Goal: Task Accomplishment & Management: Manage account settings

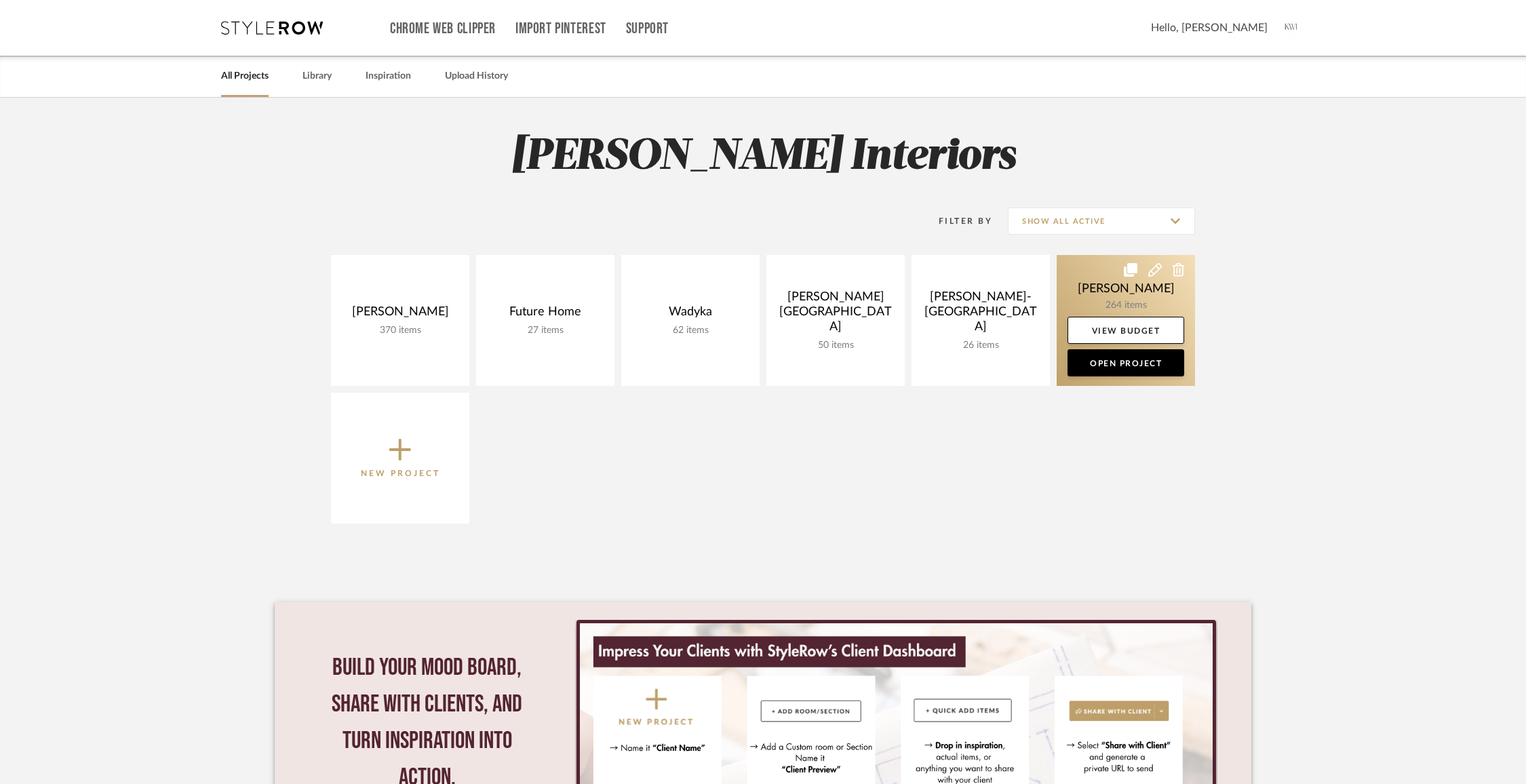
click at [1132, 290] on link at bounding box center [1126, 320] width 139 height 131
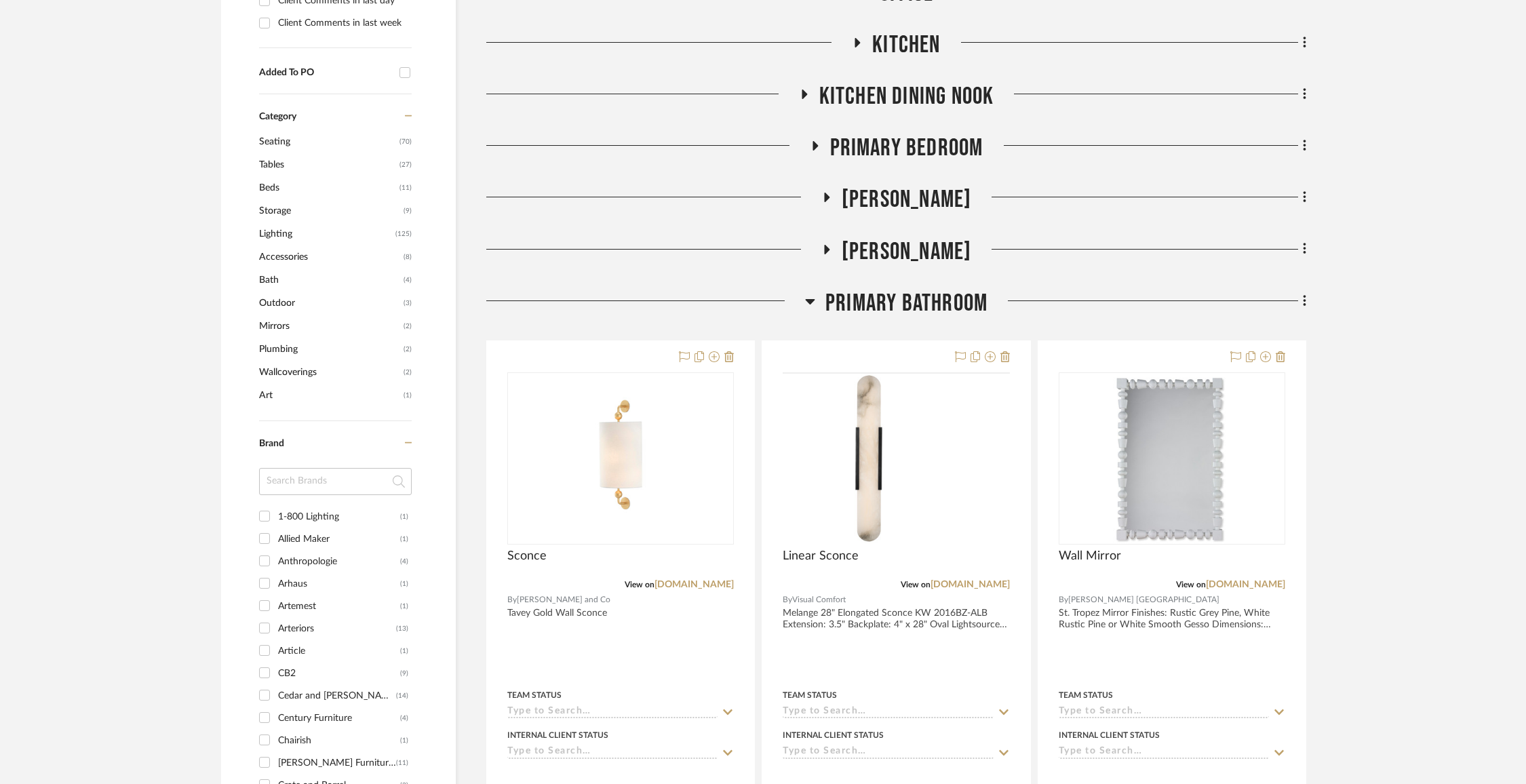
scroll to position [839, 0]
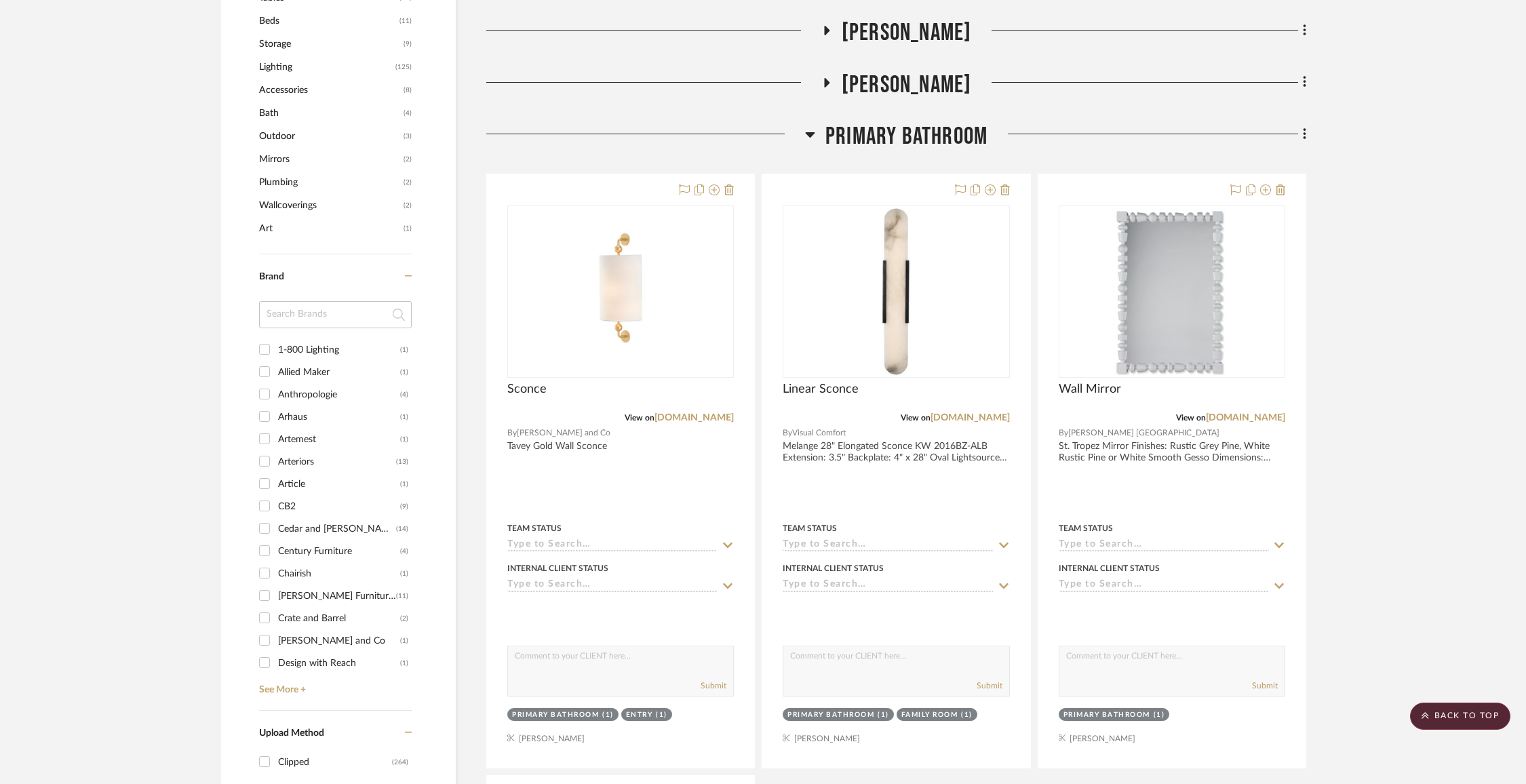
click at [937, 146] on span "Primary Bathroom" at bounding box center [907, 137] width 162 height 29
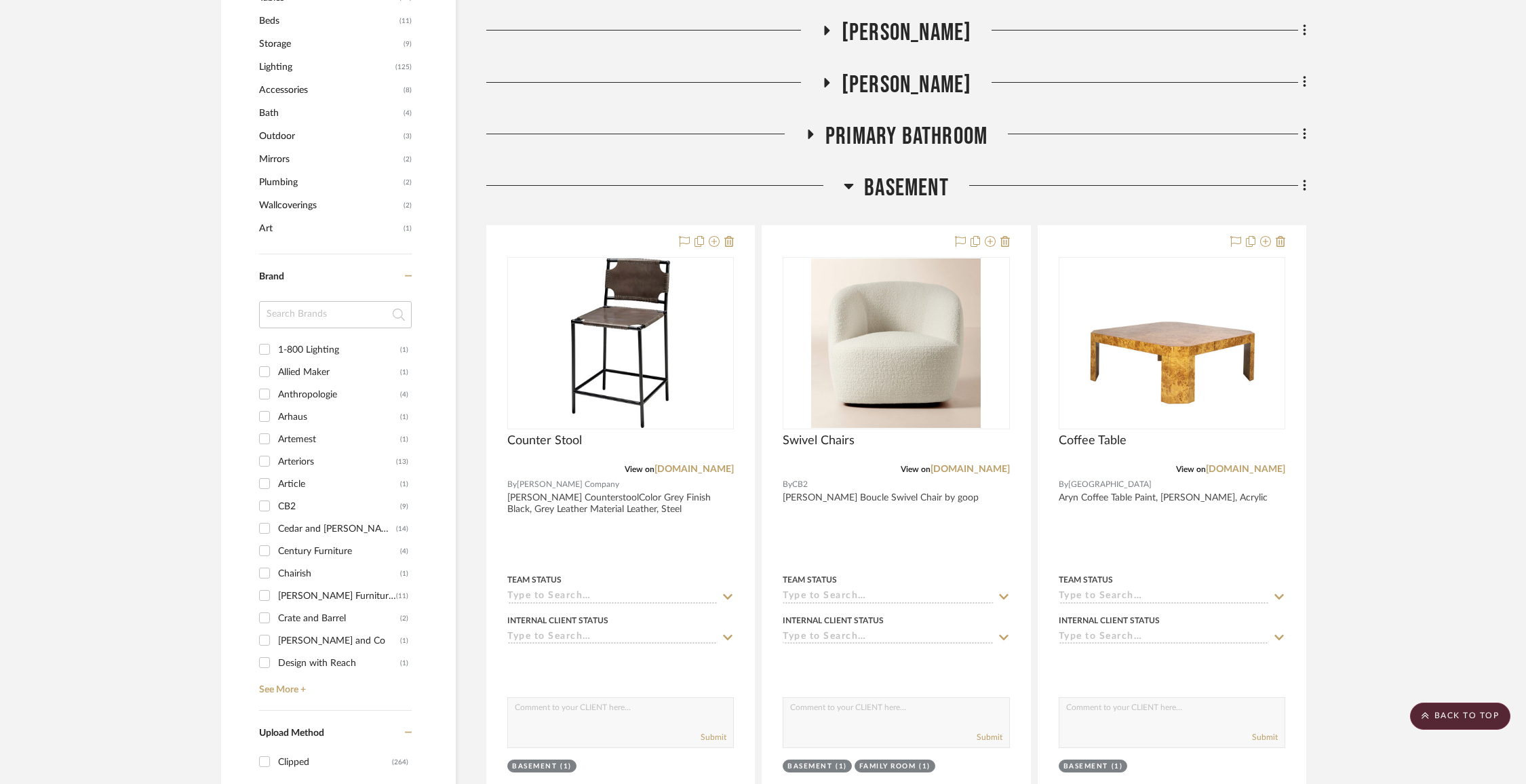
click at [915, 190] on span "Basement" at bounding box center [906, 188] width 85 height 29
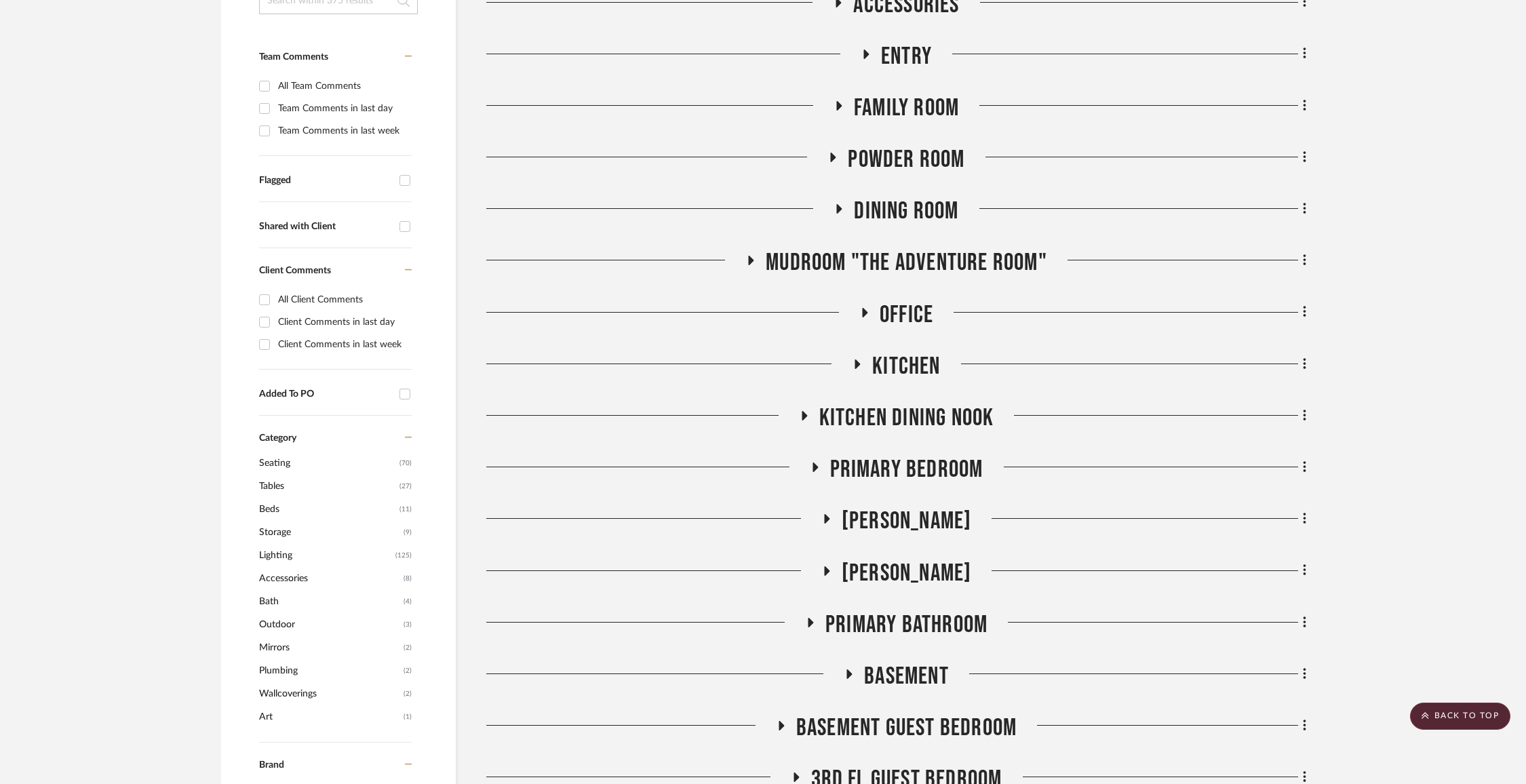
scroll to position [377, 0]
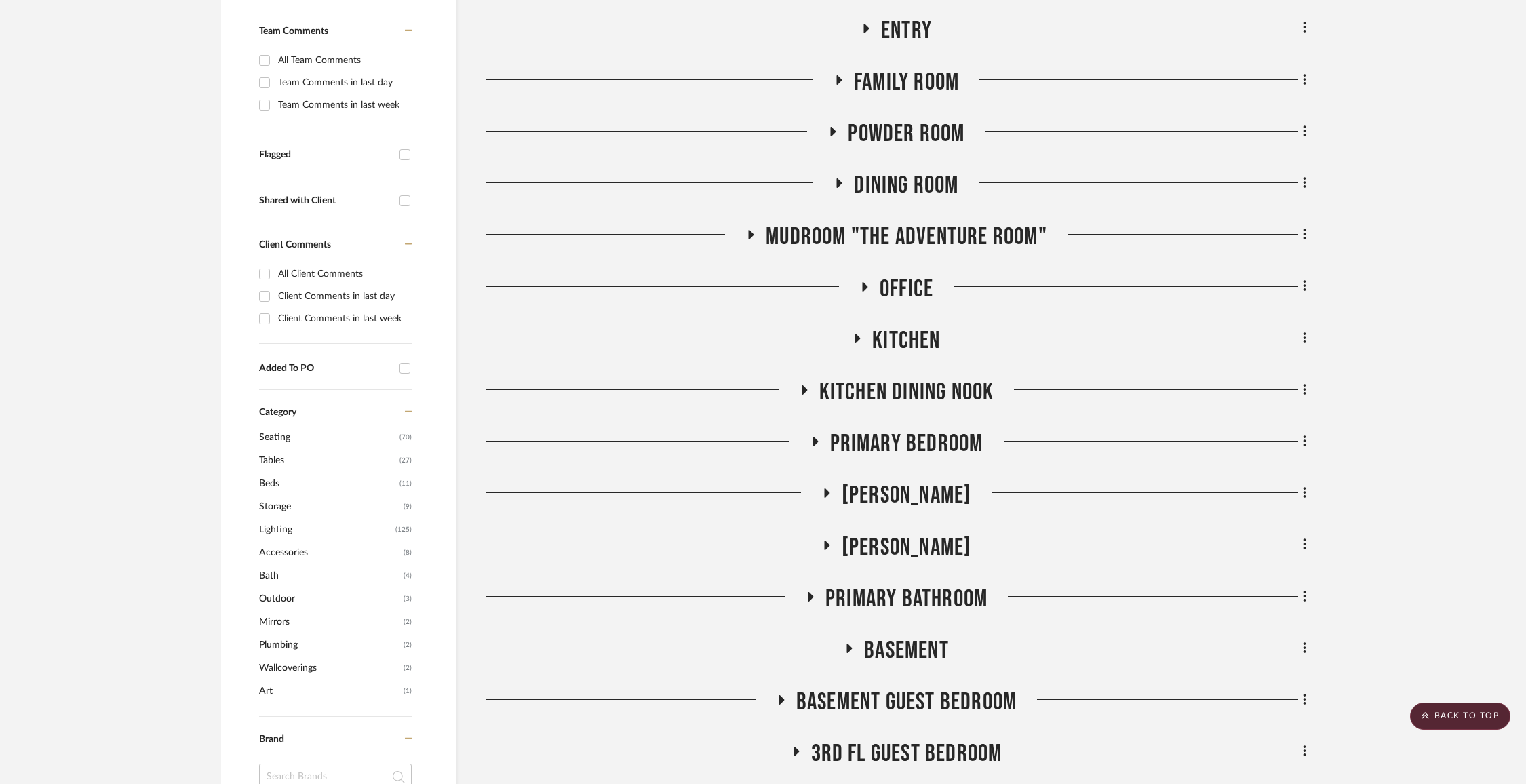
click at [903, 289] on span "Office" at bounding box center [906, 289] width 54 height 29
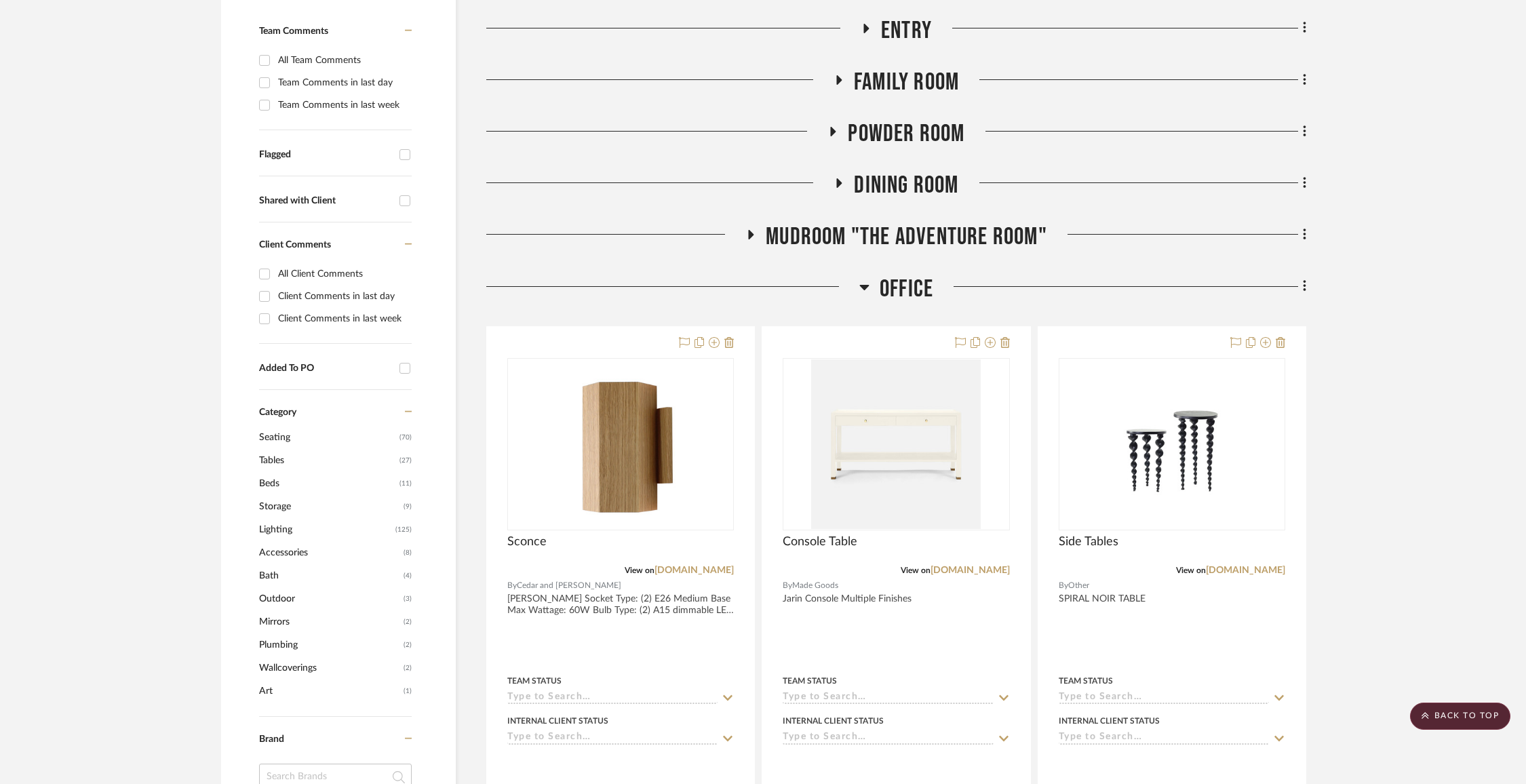
click at [903, 289] on span "Office" at bounding box center [906, 289] width 54 height 29
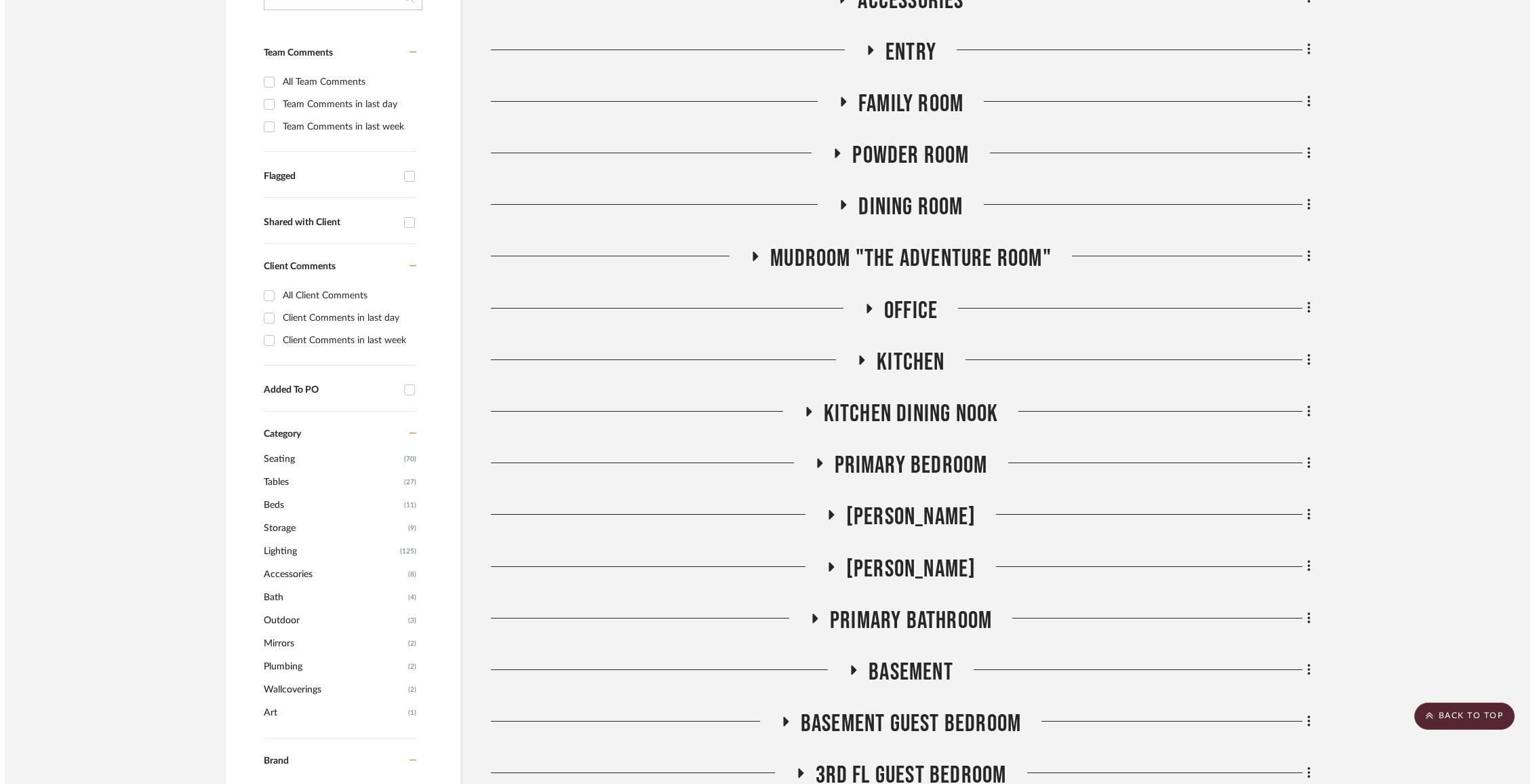
scroll to position [0, 0]
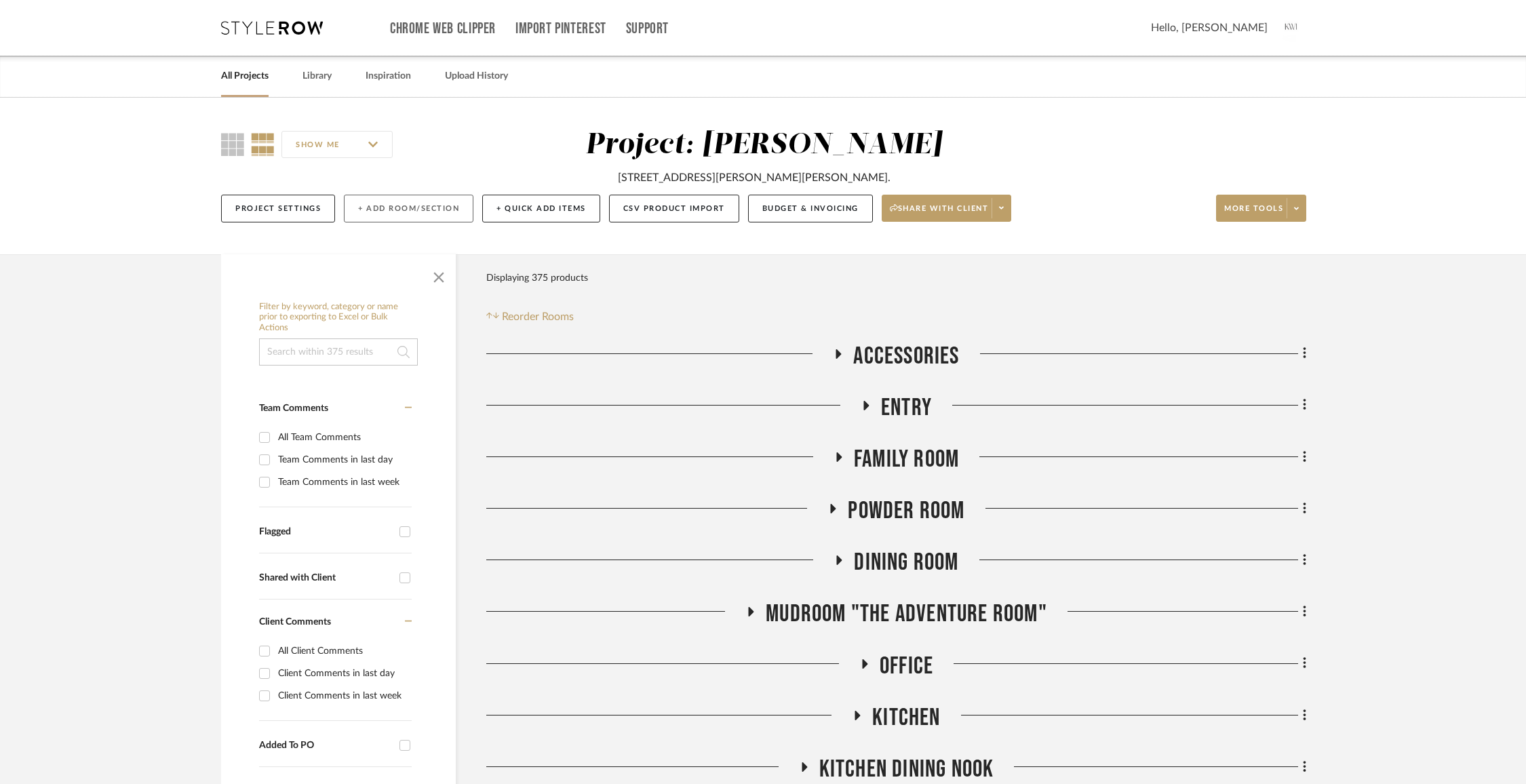
click at [409, 201] on button "+ Add Room/Section" at bounding box center [408, 208] width 129 height 28
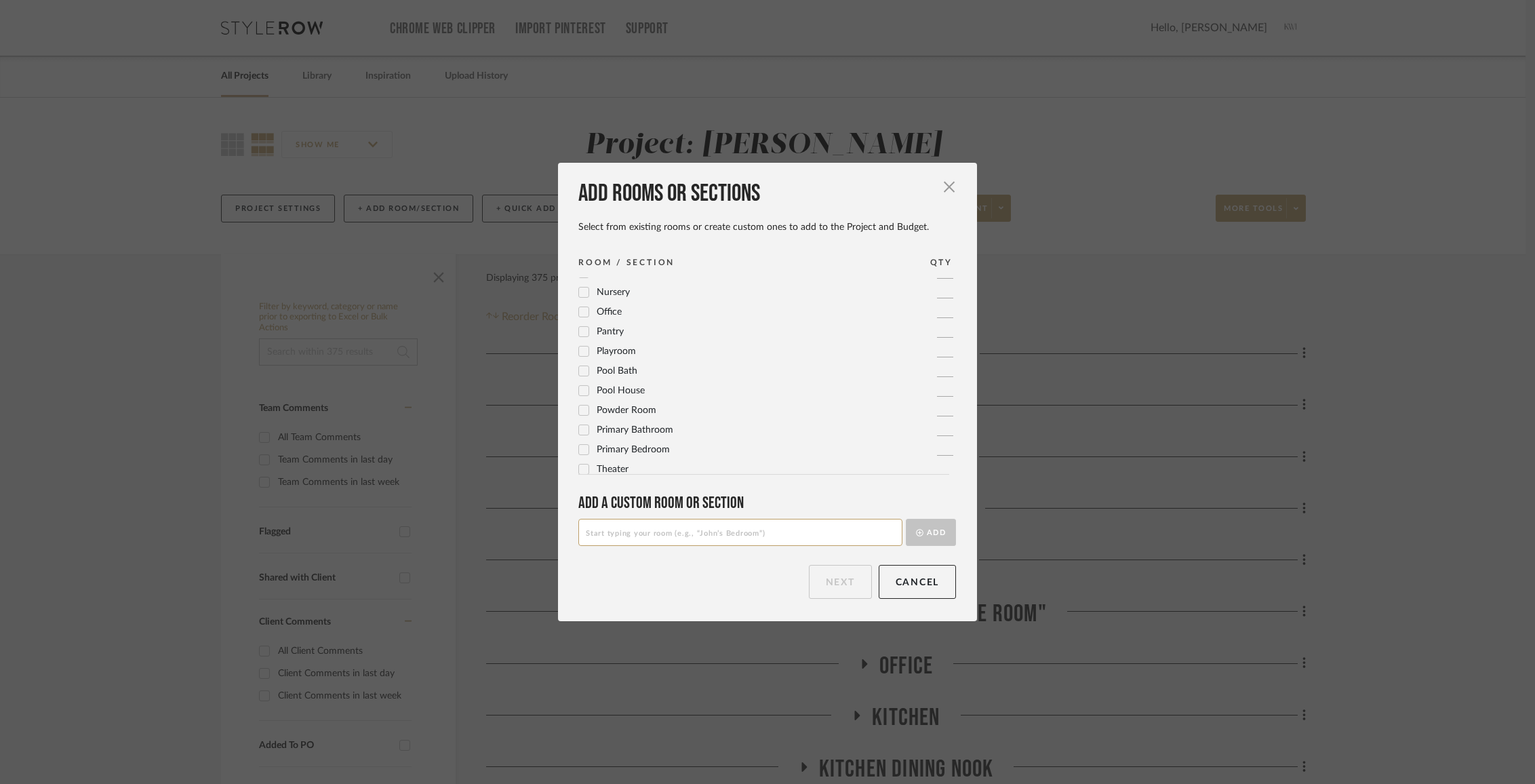
scroll to position [452, 0]
click at [614, 534] on input at bounding box center [741, 532] width 324 height 27
paste input "[PERSON_NAME] Digital Group"
type input "[PERSON_NAME]'s Office- [PERSON_NAME] Digital Group"
click at [935, 527] on button "Add" at bounding box center [931, 532] width 51 height 27
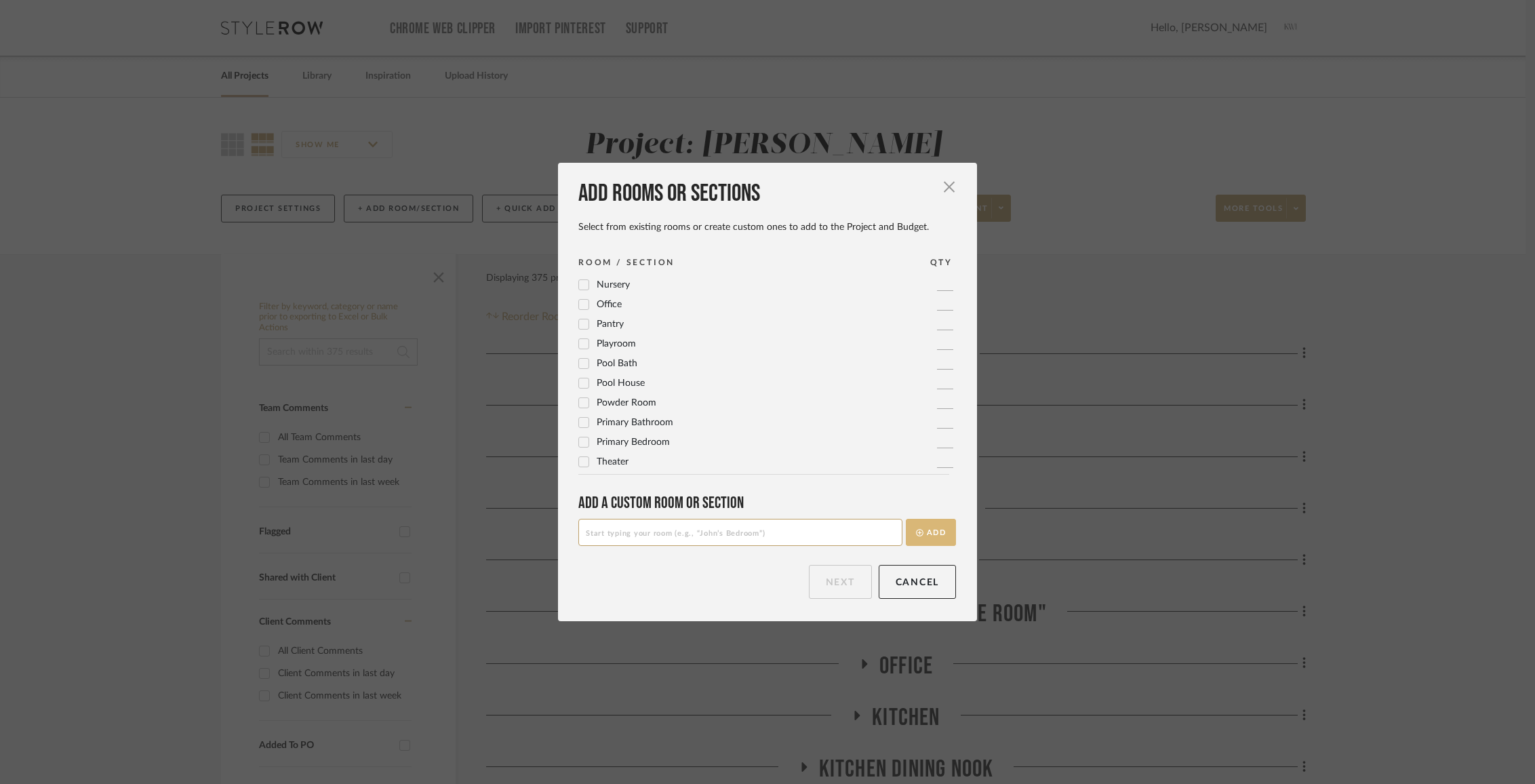
scroll to position [0, 0]
click at [844, 579] on button "Next" at bounding box center [840, 581] width 63 height 34
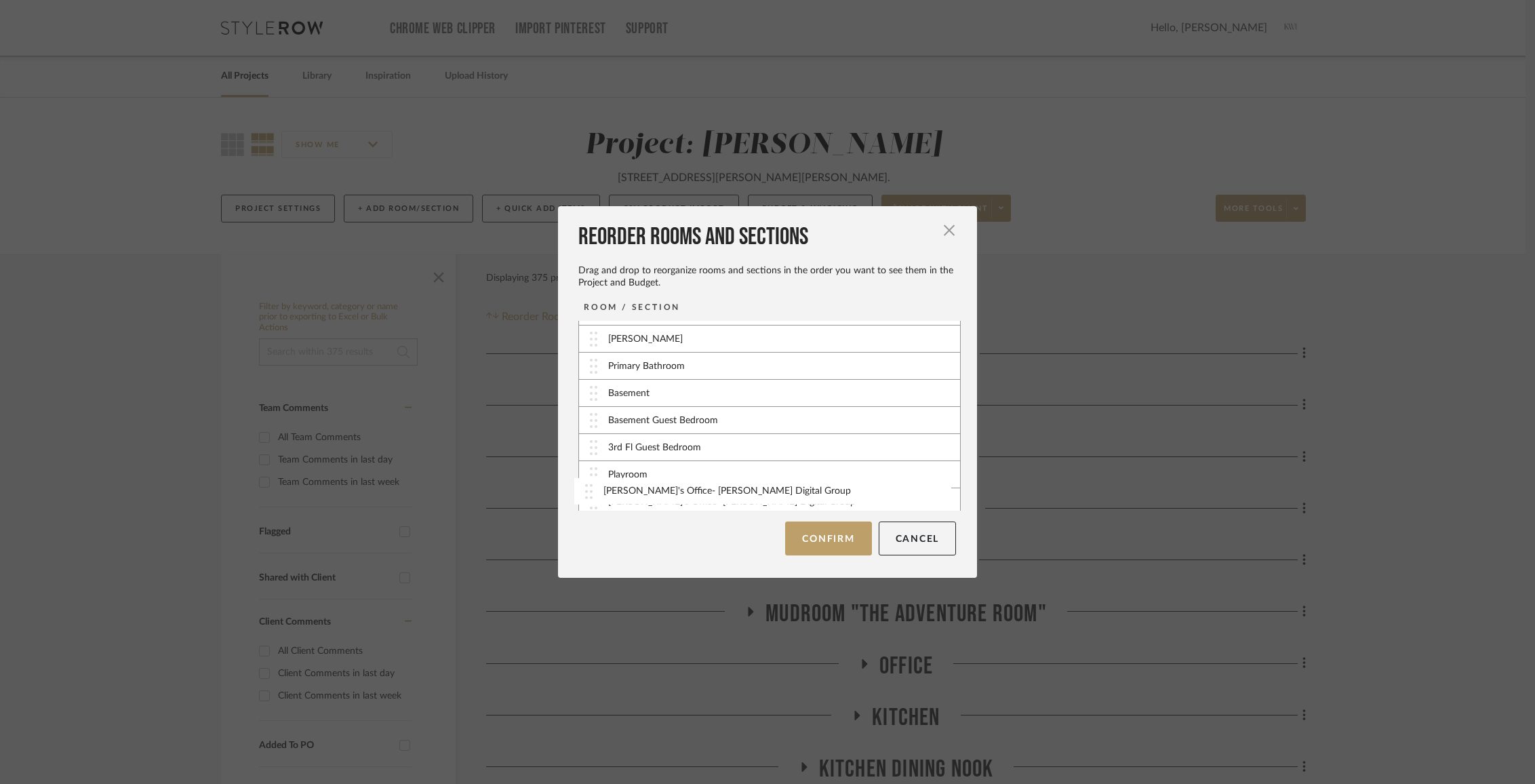
scroll to position [295, 0]
drag, startPoint x: 587, startPoint y: 496, endPoint x: 585, endPoint y: 432, distance: 64.0
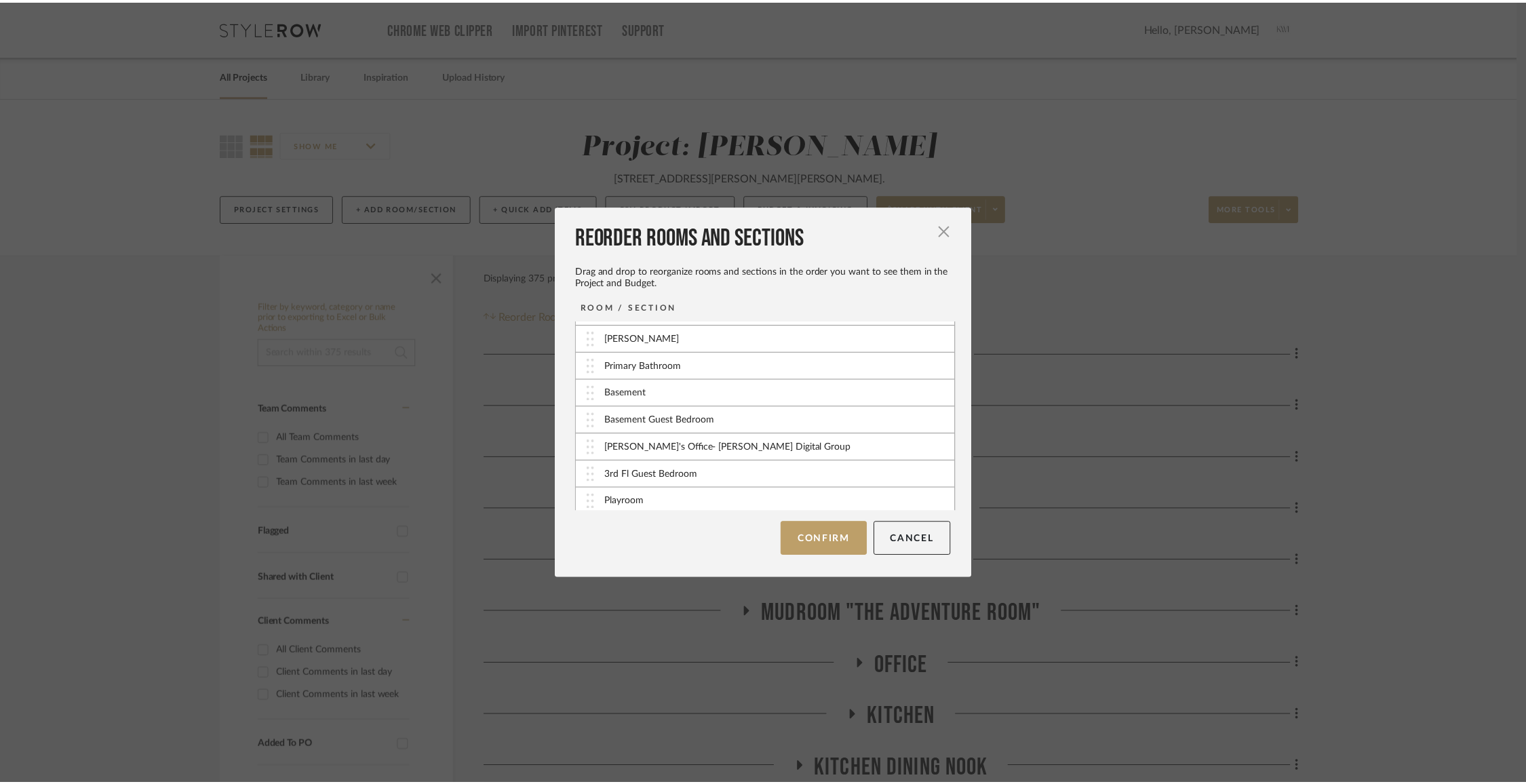
scroll to position [294, 0]
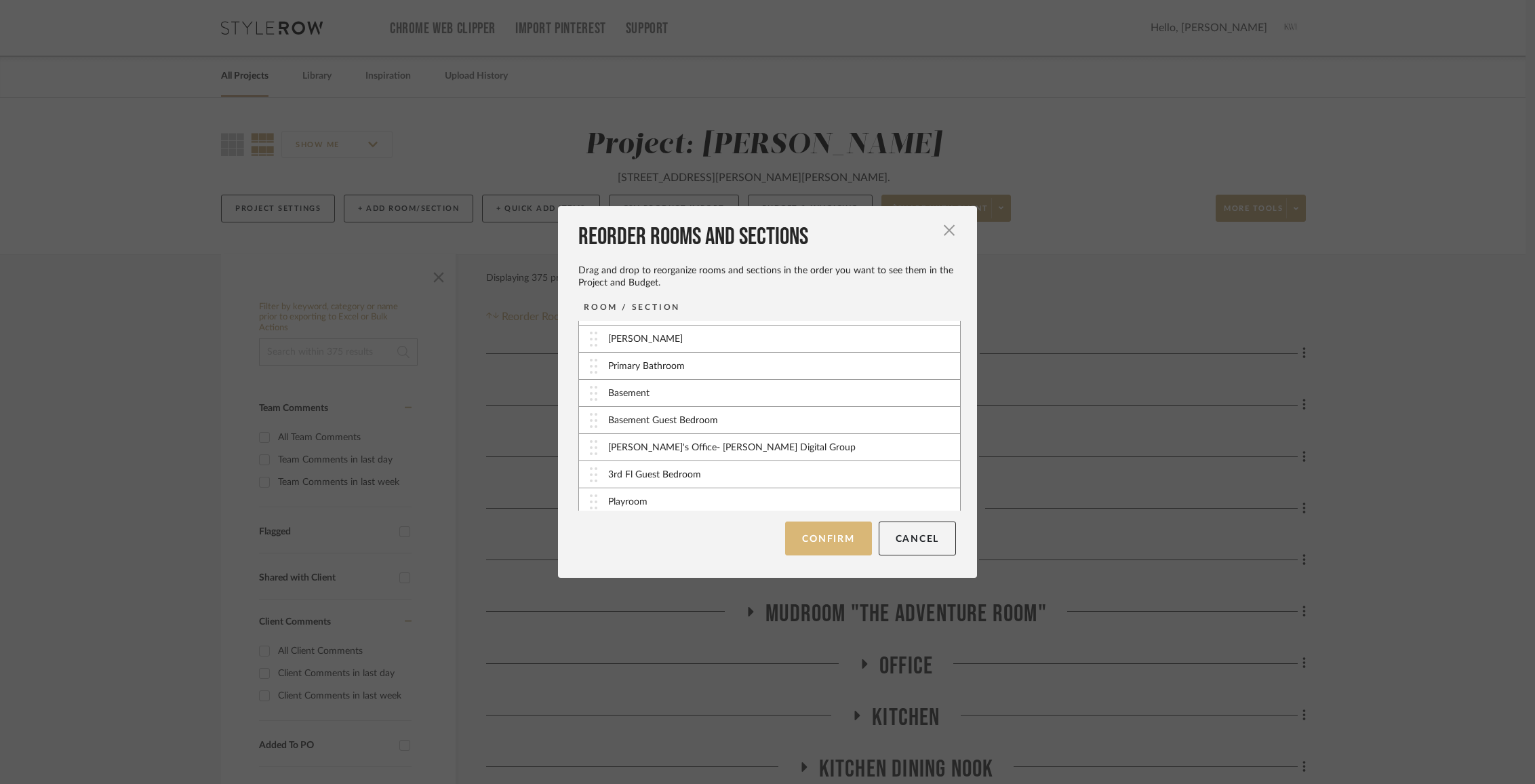
click at [825, 532] on button "Confirm" at bounding box center [828, 538] width 86 height 34
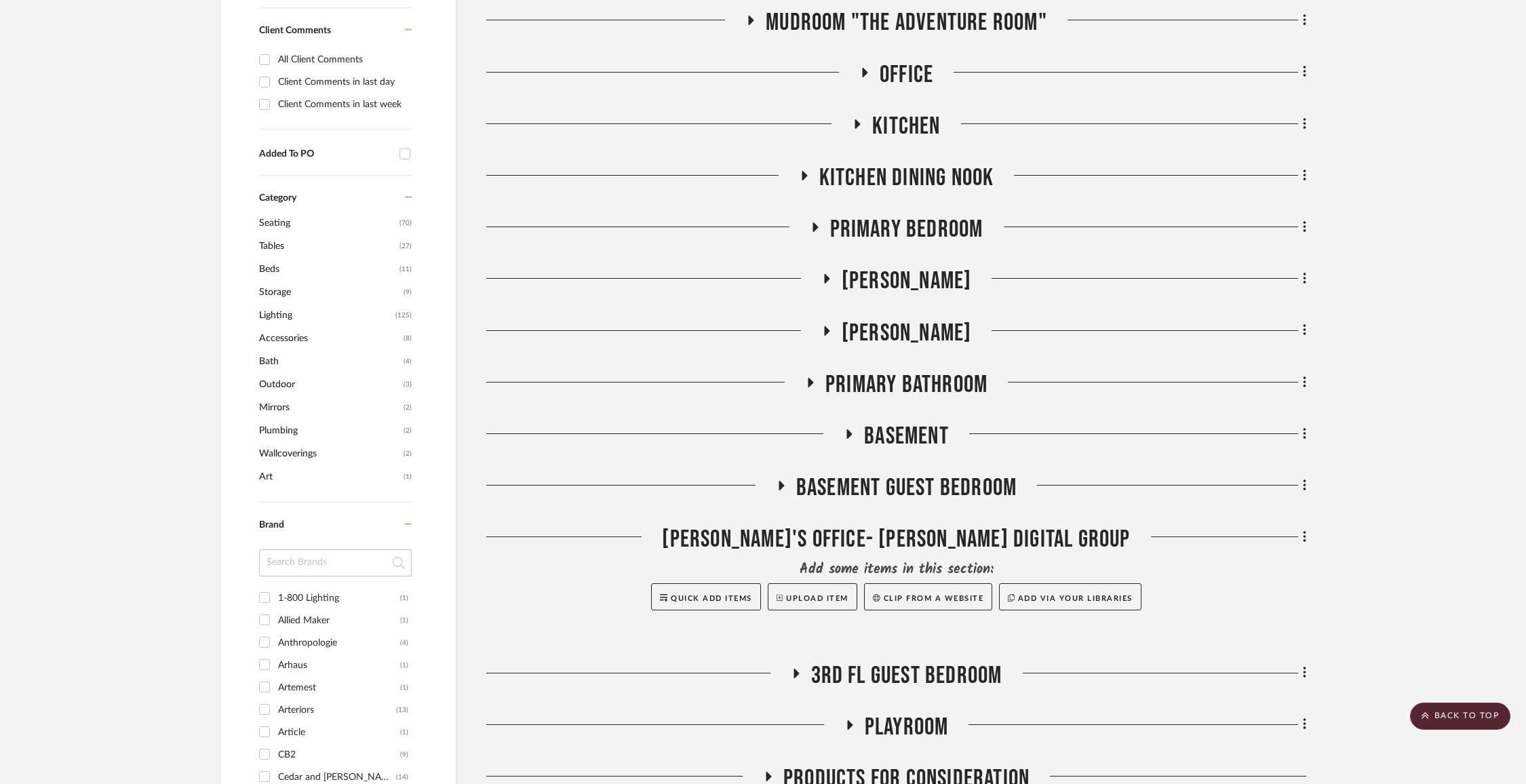
scroll to position [0, 0]
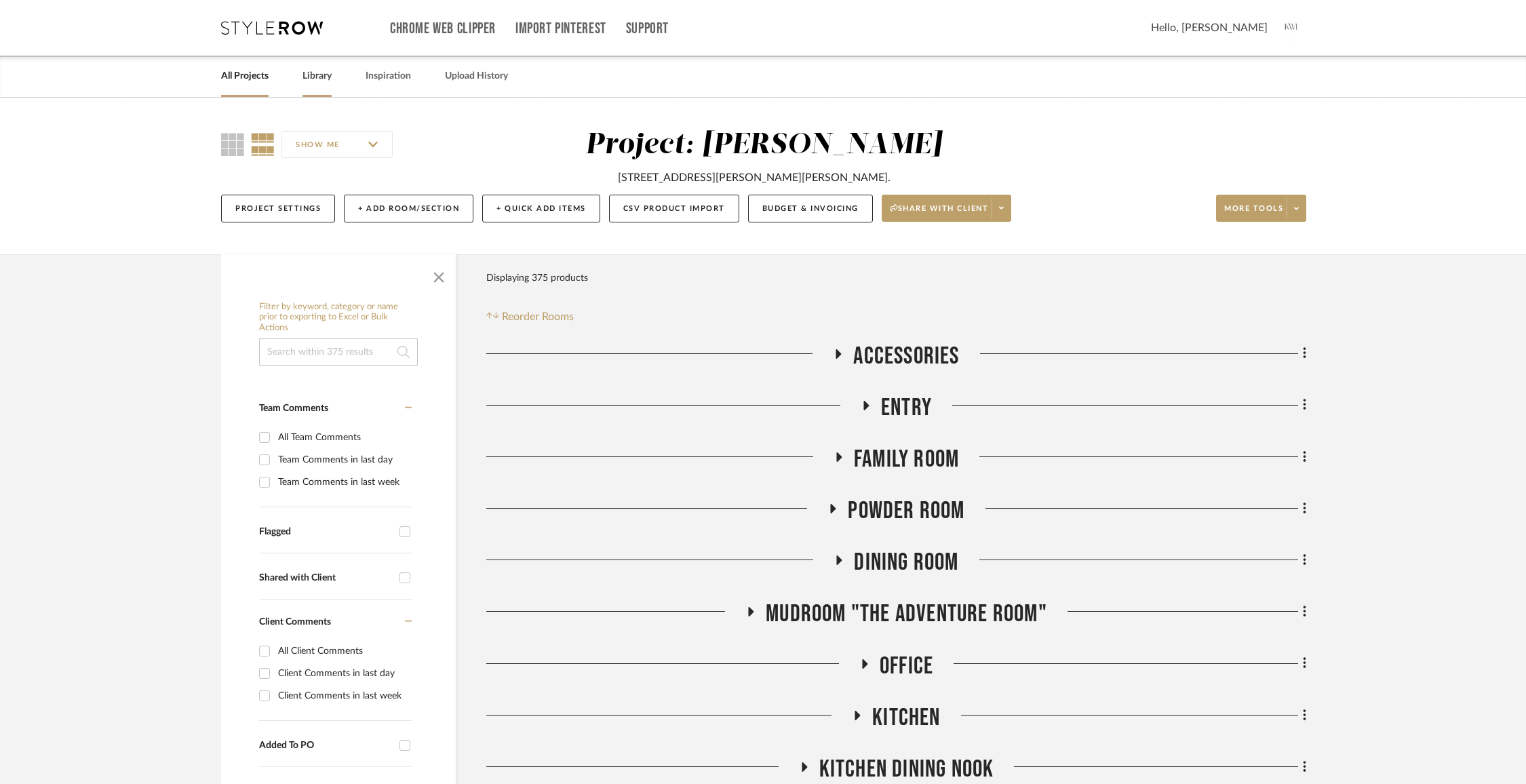
click at [314, 70] on link "Library" at bounding box center [317, 76] width 29 height 18
